Goal: Check status

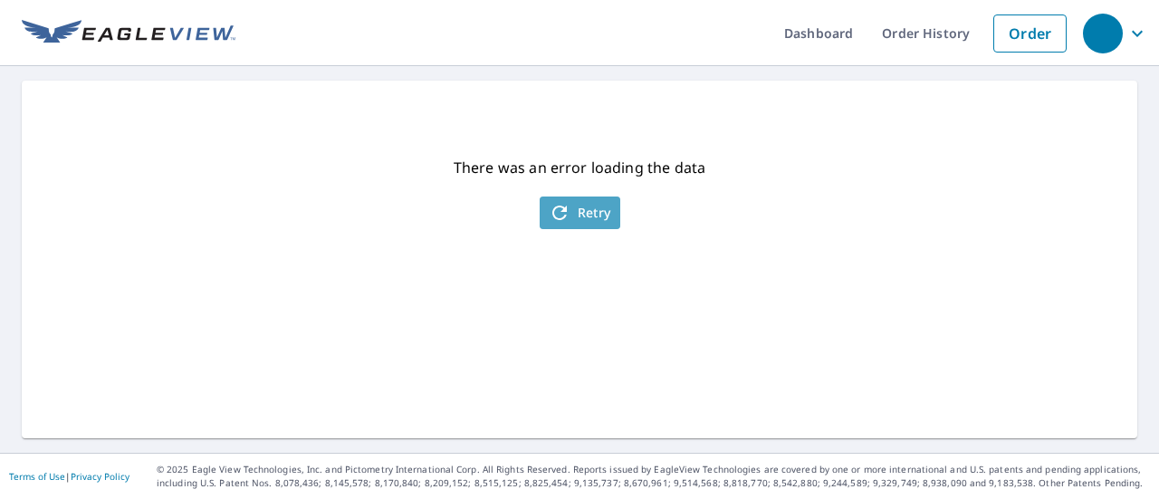
click at [573, 217] on span "Retry" at bounding box center [580, 213] width 63 height 22
click at [598, 218] on span "Retry" at bounding box center [580, 213] width 63 height 22
click at [574, 219] on span "Retry" at bounding box center [580, 213] width 63 height 22
click at [608, 199] on button "Retry" at bounding box center [580, 213] width 81 height 33
click at [592, 209] on span "Retry" at bounding box center [580, 213] width 63 height 22
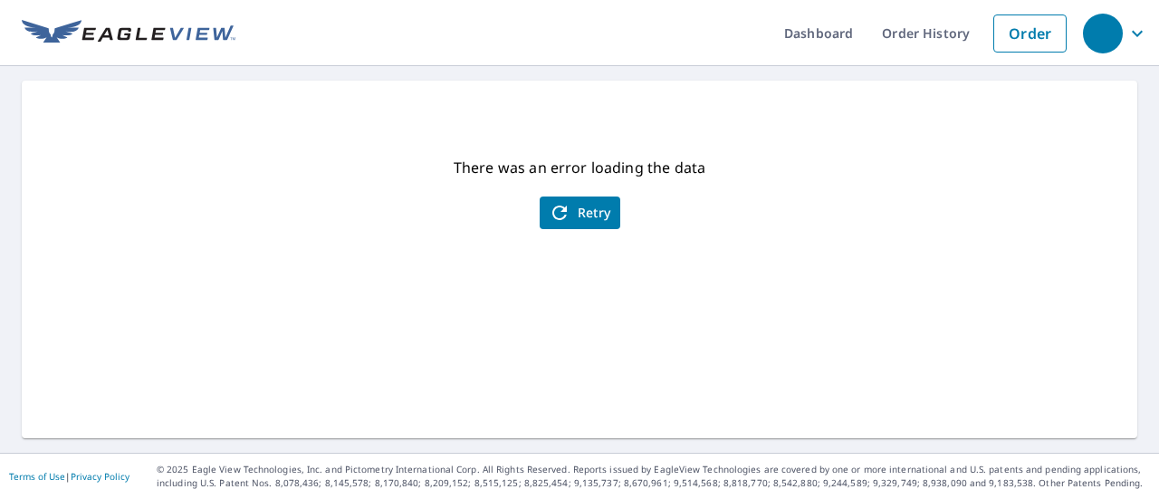
click at [592, 209] on span "Retry" at bounding box center [580, 213] width 63 height 22
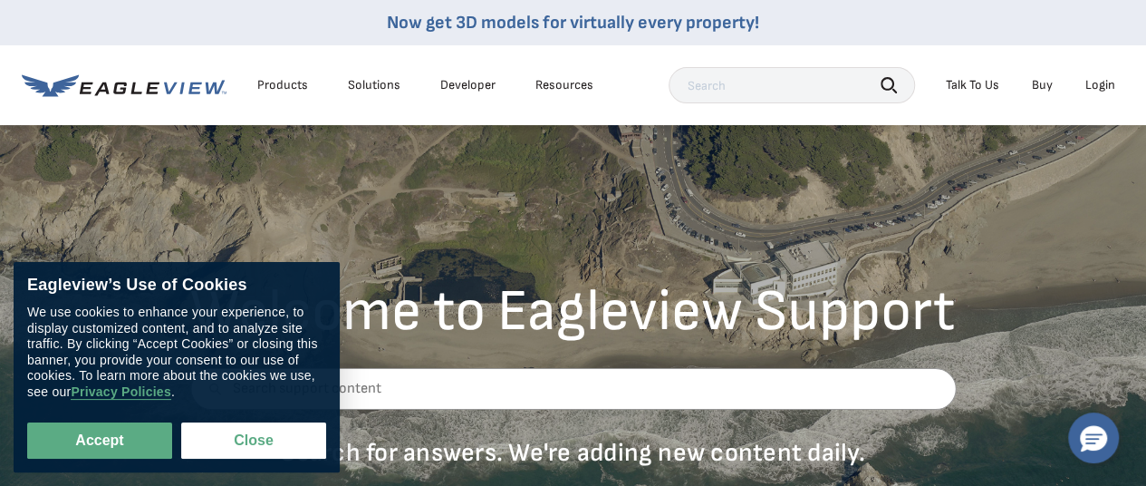
click at [1097, 87] on div "Login" at bounding box center [1100, 85] width 30 height 16
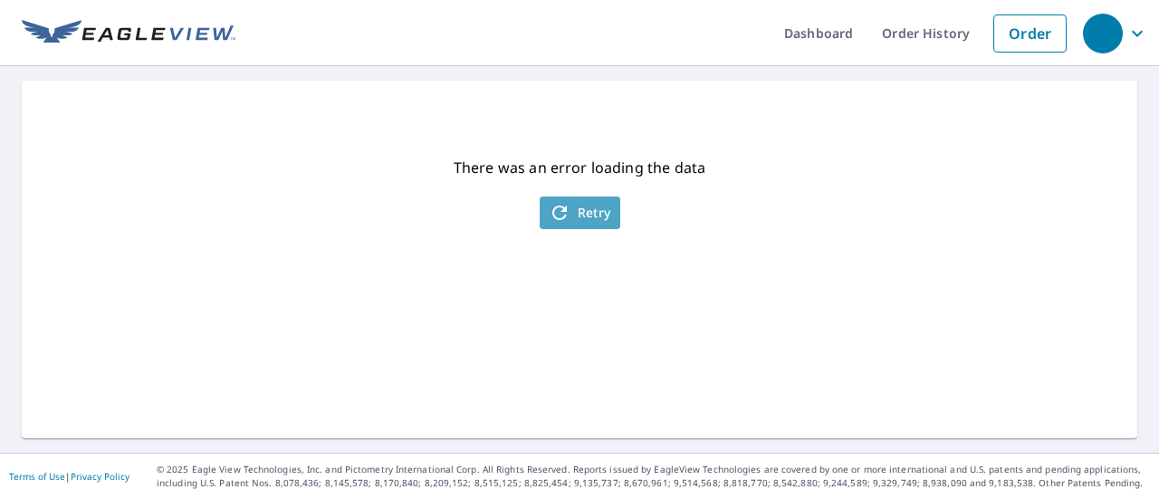
click at [593, 205] on span "Retry" at bounding box center [580, 213] width 63 height 22
click at [580, 208] on span "Retry" at bounding box center [580, 213] width 63 height 22
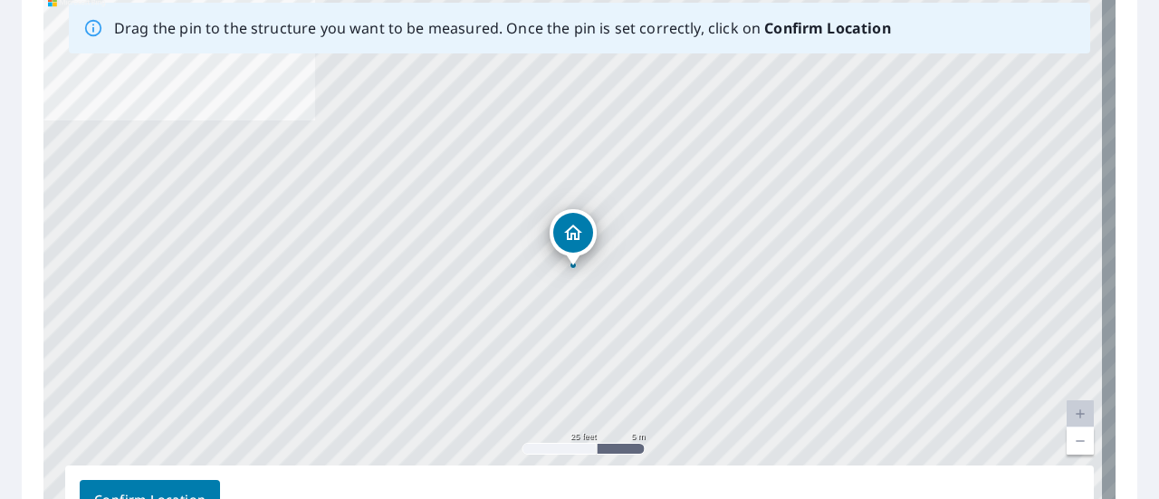
scroll to position [437, 0]
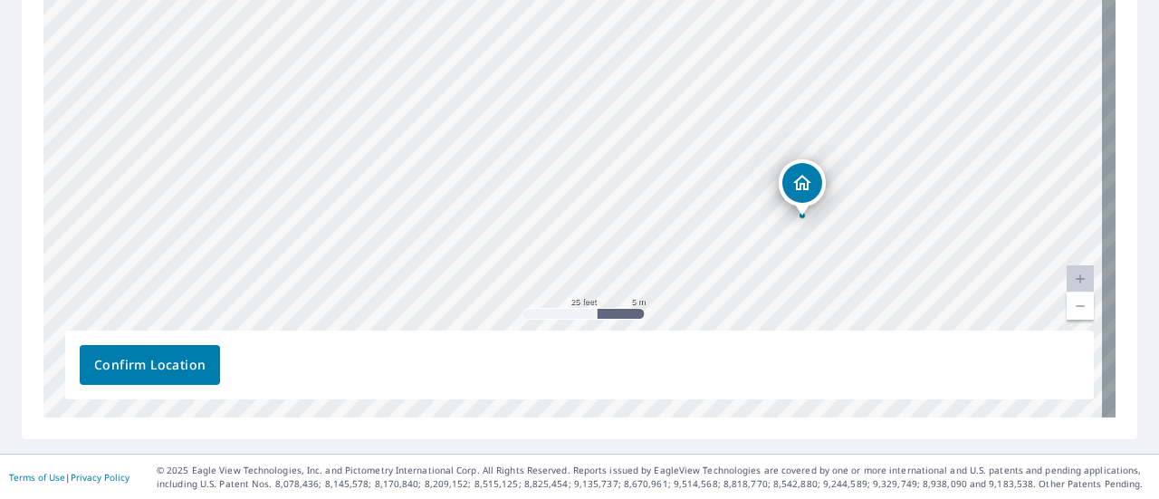
drag, startPoint x: 692, startPoint y: 154, endPoint x: 688, endPoint y: 289, distance: 135.0
click at [688, 289] on div "243 16 St E BROOKS, AB T1R1K3" at bounding box center [579, 134] width 1072 height 568
drag, startPoint x: 811, startPoint y: 177, endPoint x: 703, endPoint y: 167, distance: 108.3
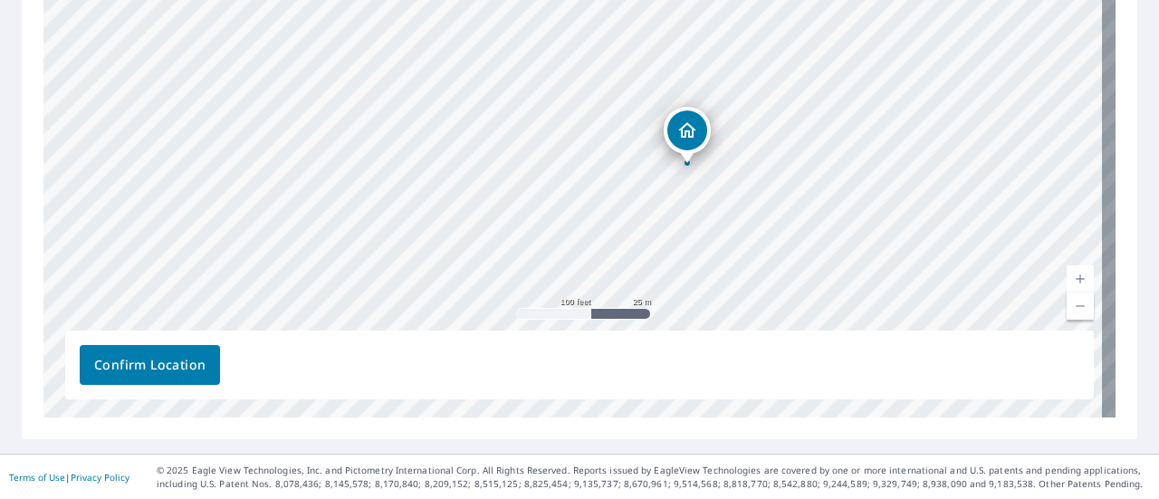
click at [168, 367] on span "Confirm Location" at bounding box center [149, 365] width 111 height 23
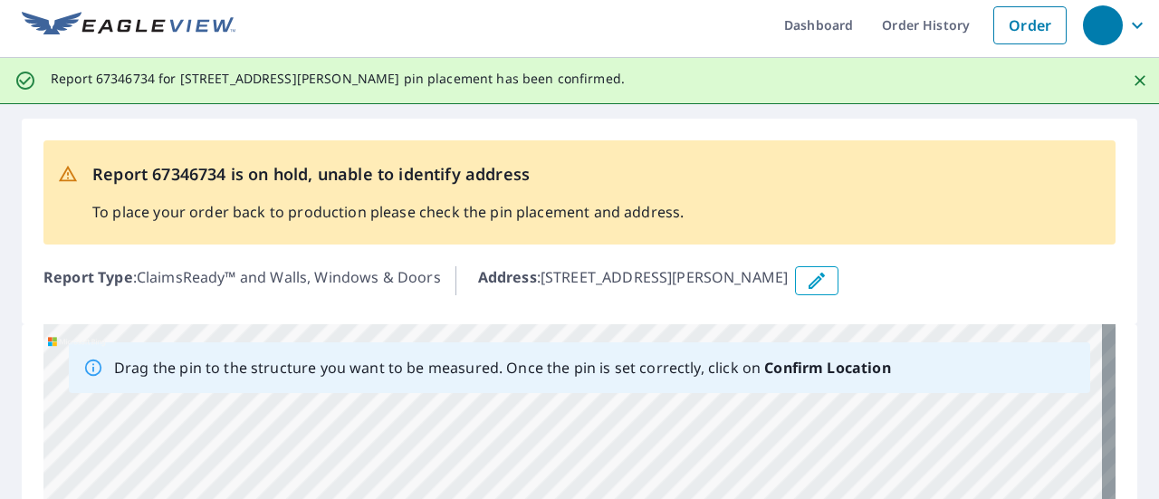
scroll to position [0, 0]
